Goal: Information Seeking & Learning: Learn about a topic

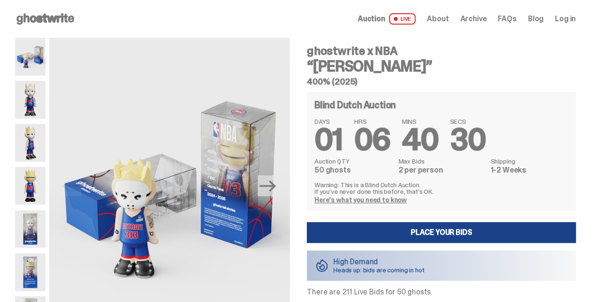
click at [48, 21] on use at bounding box center [46, 18] width 58 height 11
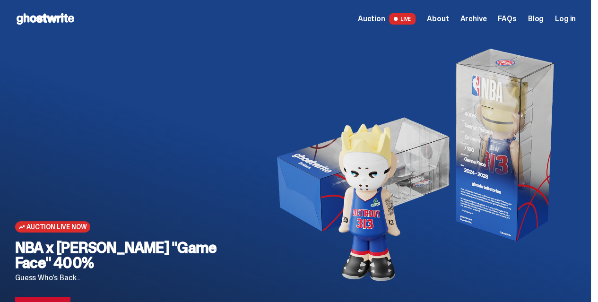
click at [447, 20] on span "About" at bounding box center [438, 19] width 22 height 8
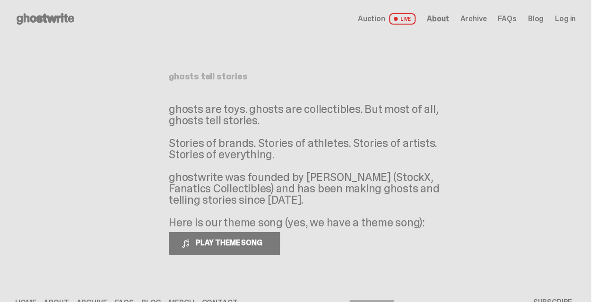
click at [476, 19] on span "Archive" at bounding box center [473, 19] width 26 height 8
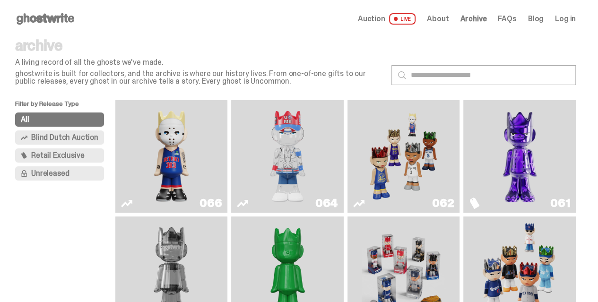
click at [383, 157] on img "Game Face (2025)" at bounding box center [404, 156] width 84 height 105
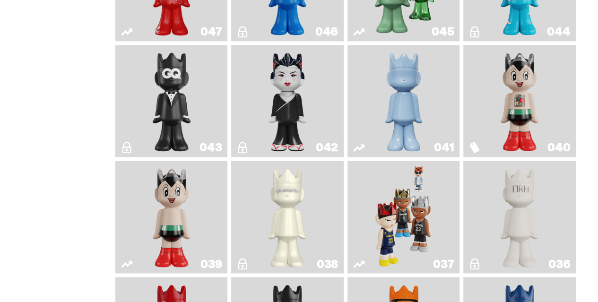
scroll to position [710, 0]
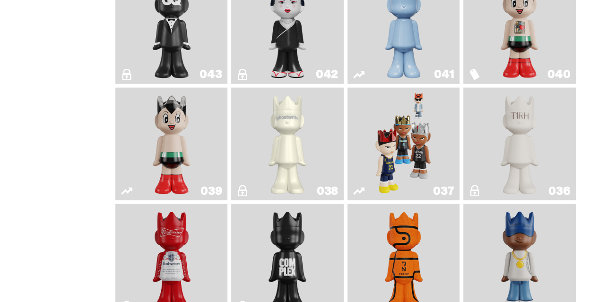
click at [419, 122] on img "Game Face (2024)" at bounding box center [404, 143] width 59 height 105
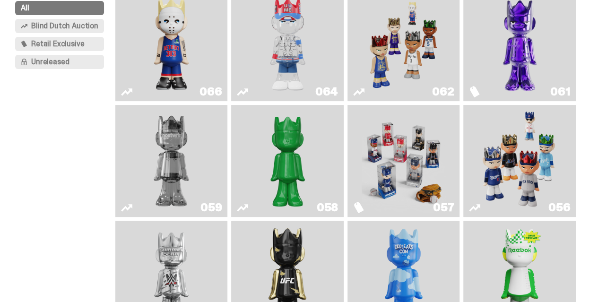
scroll to position [47, 0]
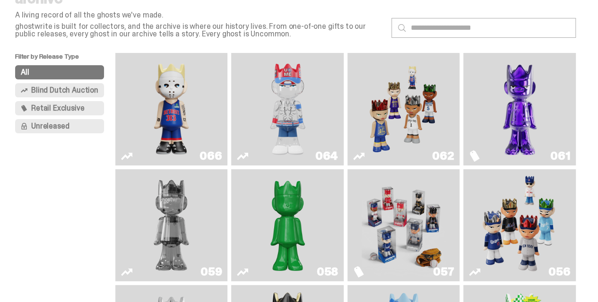
click at [390, 110] on img "Game Face (2025)" at bounding box center [404, 109] width 84 height 105
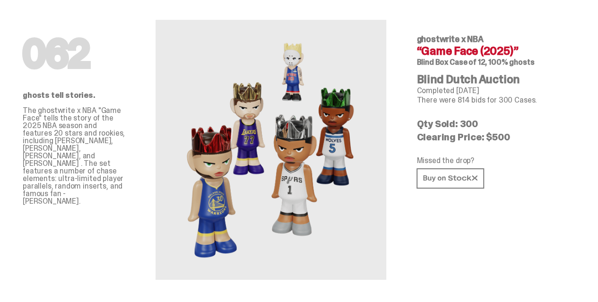
scroll to position [47, 0]
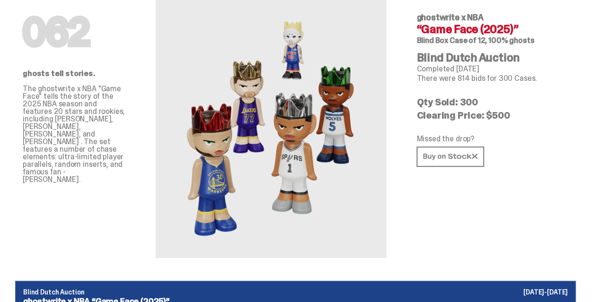
drag, startPoint x: 480, startPoint y: 158, endPoint x: 529, endPoint y: 173, distance: 51.2
click at [529, 173] on div "062 ghostwrite x NBA “Game Face (2025)” Blind Box Case of 12, 100% ghosts Blind…" at bounding box center [493, 125] width 182 height 268
copy div "Completed Sep 18, 2025 There were 814 bids for 300 Cases. Qty Sold: 300 Clearin…"
click at [482, 82] on p "There were 814 bids for 300 Cases." at bounding box center [493, 79] width 152 height 8
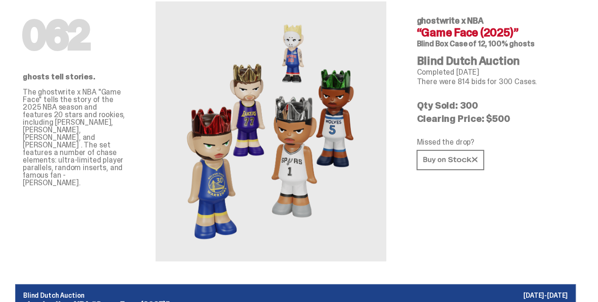
scroll to position [0, 0]
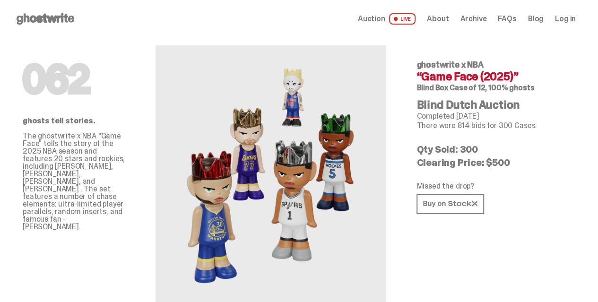
drag, startPoint x: 511, startPoint y: 109, endPoint x: 479, endPoint y: 98, distance: 33.8
click at [479, 92] on h6 "Blind Box Case of 12, 100% ghosts" at bounding box center [493, 88] width 152 height 8
copy span "Blind Box Case of 12, 100% ghosts"
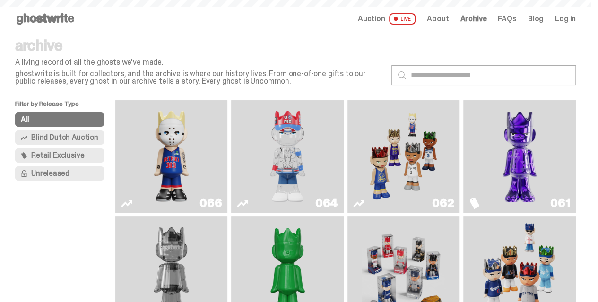
scroll to position [47, 0]
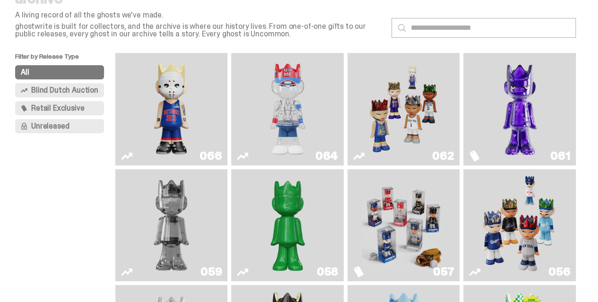
click at [202, 108] on img "Eminem" at bounding box center [172, 109] width 84 height 105
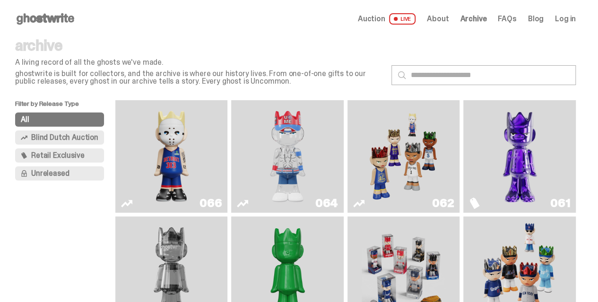
click at [61, 157] on span "Retail Exclusive" at bounding box center [57, 156] width 53 height 8
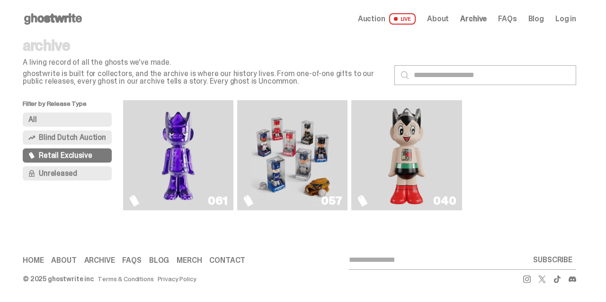
click at [371, 18] on span "Auction" at bounding box center [371, 19] width 27 height 8
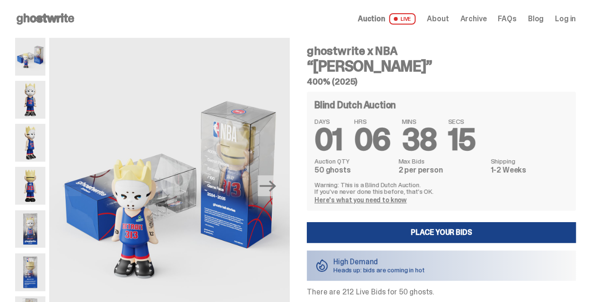
click at [470, 18] on span "Archive" at bounding box center [473, 19] width 26 height 8
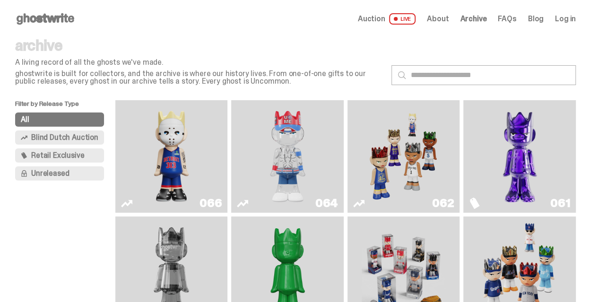
click at [32, 15] on use at bounding box center [46, 18] width 58 height 11
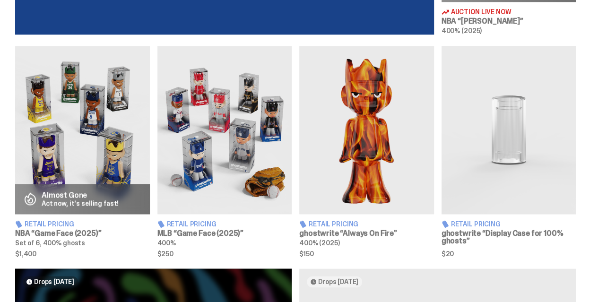
scroll to position [520, 0]
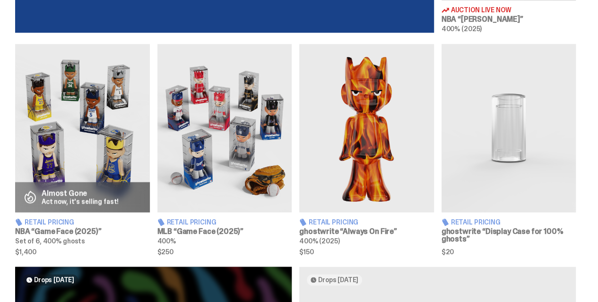
click at [88, 139] on img at bounding box center [82, 128] width 135 height 168
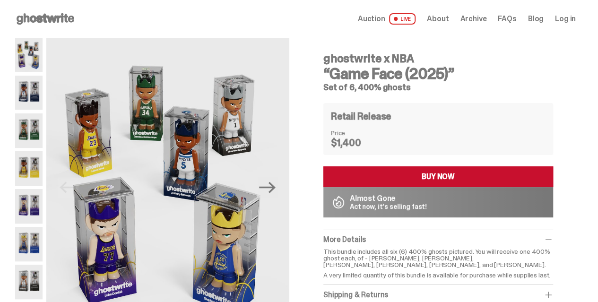
click at [376, 141] on dd "$1,400" at bounding box center [354, 142] width 47 height 9
drag, startPoint x: 378, startPoint y: 142, endPoint x: 322, endPoint y: 133, distance: 56.2
click at [322, 133] on div "ghostwrite x NBA “Game Face (2025)” Set of 6, 400% ghosts Retail Release Price …" at bounding box center [438, 197] width 275 height 319
copy dl "Price $1,400"
click at [411, 254] on p "This bundle includes all six (6) 400% ghosts pictured. You will receive one 400…" at bounding box center [439, 258] width 230 height 20
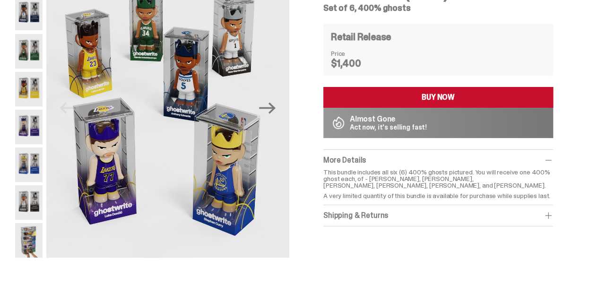
scroll to position [95, 0]
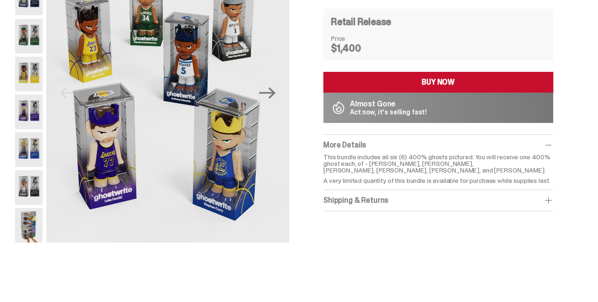
drag, startPoint x: 326, startPoint y: 158, endPoint x: 532, endPoint y: 169, distance: 206.1
click at [532, 169] on div "ghostwrite x NBA “Game Face (2025)” Set of 6, 400% ghosts Retail Release Price …" at bounding box center [438, 102] width 275 height 319
copy p "This bundle includes all six (6) 400% ghosts pictured. You will receive one 400…"
click at [352, 245] on div "ghostwrite x NBA “Game Face (2025)” Set of 6, 400% ghosts Retail Release Price …" at bounding box center [438, 102] width 275 height 319
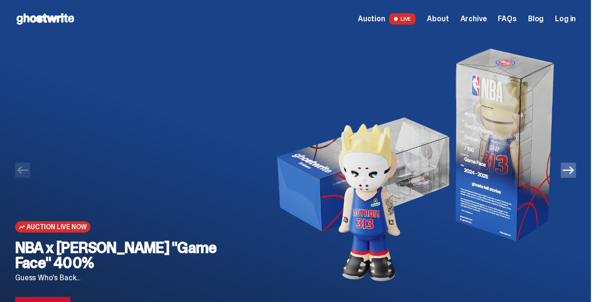
scroll to position [95, 0]
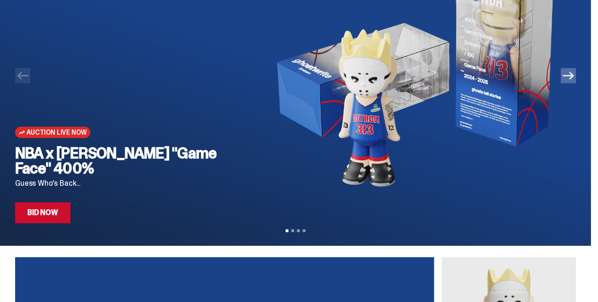
click at [58, 217] on link "Bid Now" at bounding box center [42, 212] width 55 height 21
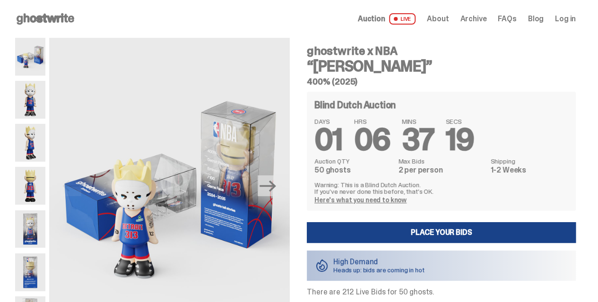
drag, startPoint x: 376, startPoint y: 77, endPoint x: 308, endPoint y: 48, distance: 74.4
click at [308, 48] on div "ghostwrite x NBA “[PERSON_NAME]” 400% (2025) Blind Dutch Auction DAYS 01 HRS 06…" at bounding box center [436, 186] width 281 height 297
copy div "ghostwrite x NBA “[PERSON_NAME]” 400% (2025)"
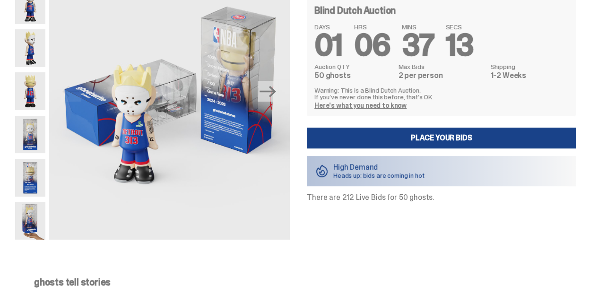
click at [456, 227] on div "ghostwrite x NBA “[PERSON_NAME]” 400% (2025) Blind Dutch Auction DAYS 01 HRS 06…" at bounding box center [436, 91] width 281 height 297
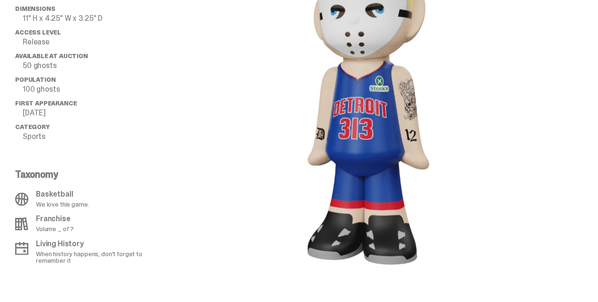
scroll to position [662, 0]
